Goal: Find contact information: Find contact information

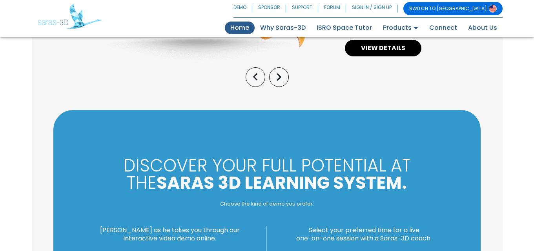
scroll to position [902, 0]
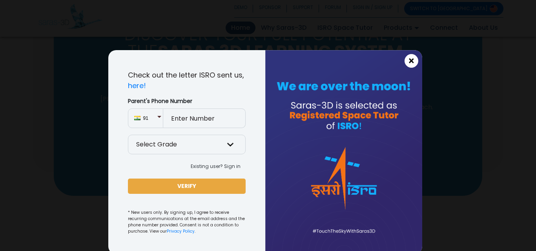
click at [408, 59] on span "×" at bounding box center [411, 61] width 7 height 10
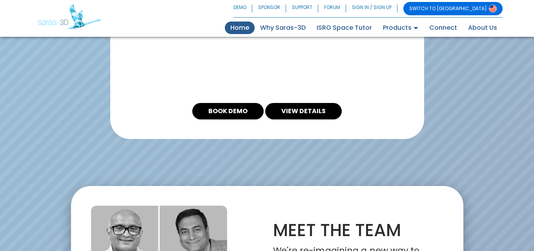
scroll to position [1837, 0]
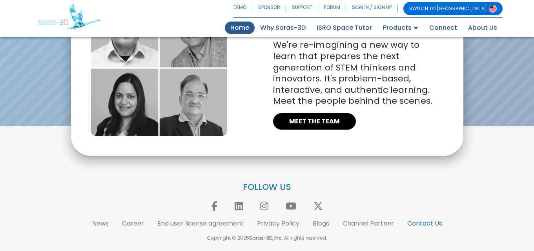
click at [414, 223] on link "Contact Us" at bounding box center [424, 223] width 35 height 9
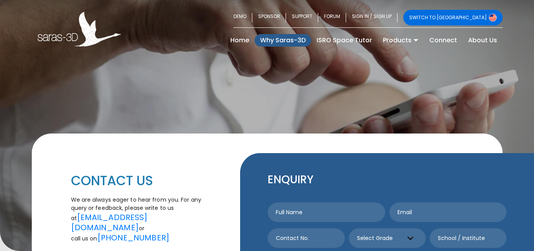
click at [286, 40] on link "Why Saras-3D" at bounding box center [283, 40] width 56 height 13
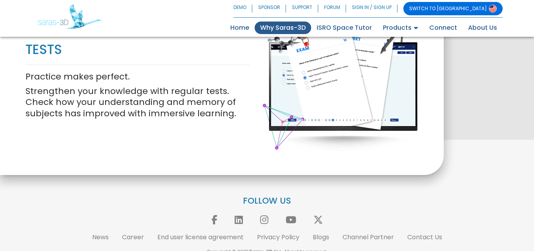
scroll to position [886, 0]
